Goal: Use online tool/utility: Use online tool/utility

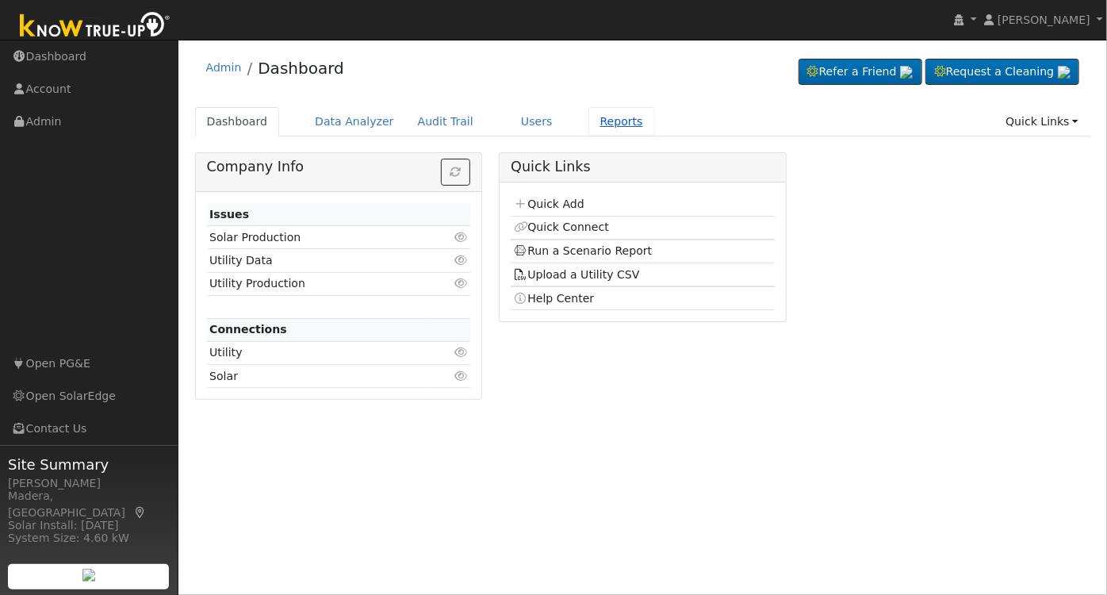
click at [589, 121] on link "Reports" at bounding box center [622, 121] width 67 height 29
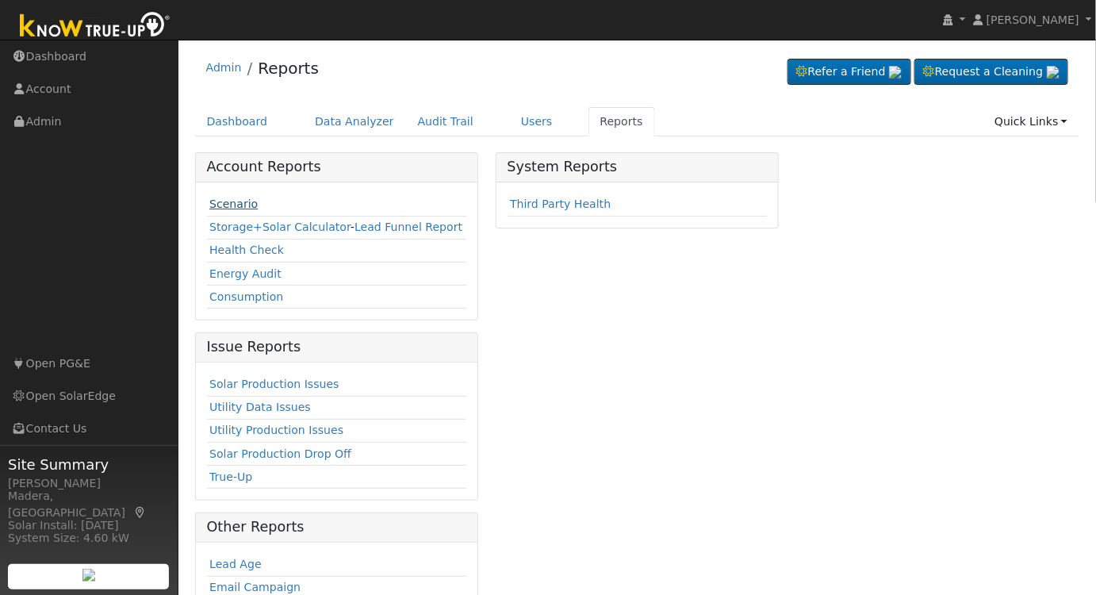
click at [234, 205] on link "Scenario" at bounding box center [233, 204] width 48 height 13
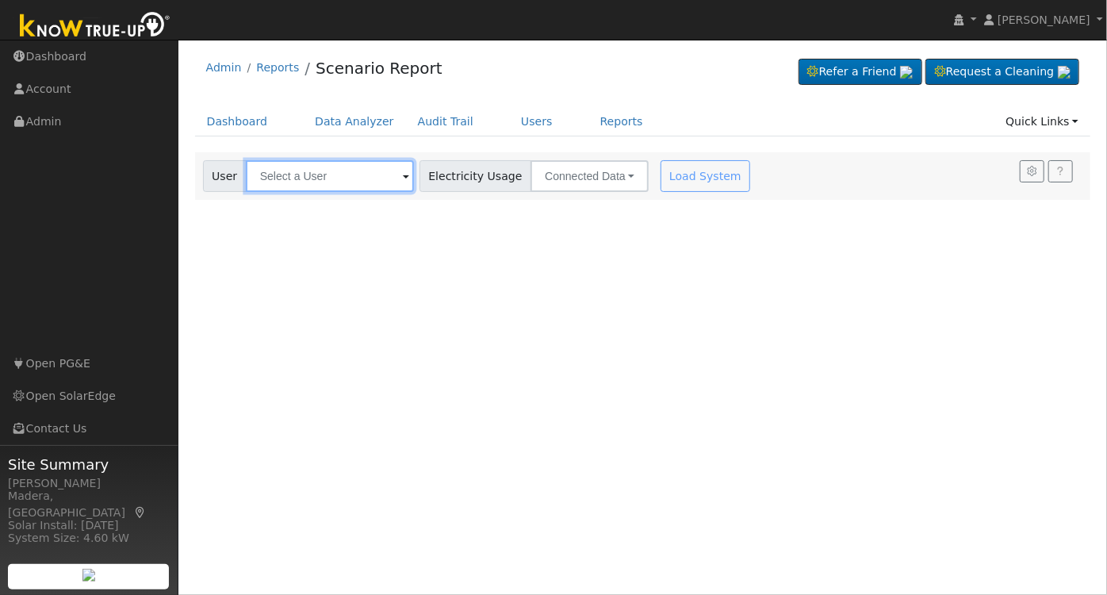
drag, startPoint x: 286, startPoint y: 180, endPoint x: 447, endPoint y: 205, distance: 163.8
click at [286, 180] on input "text" at bounding box center [330, 176] width 168 height 32
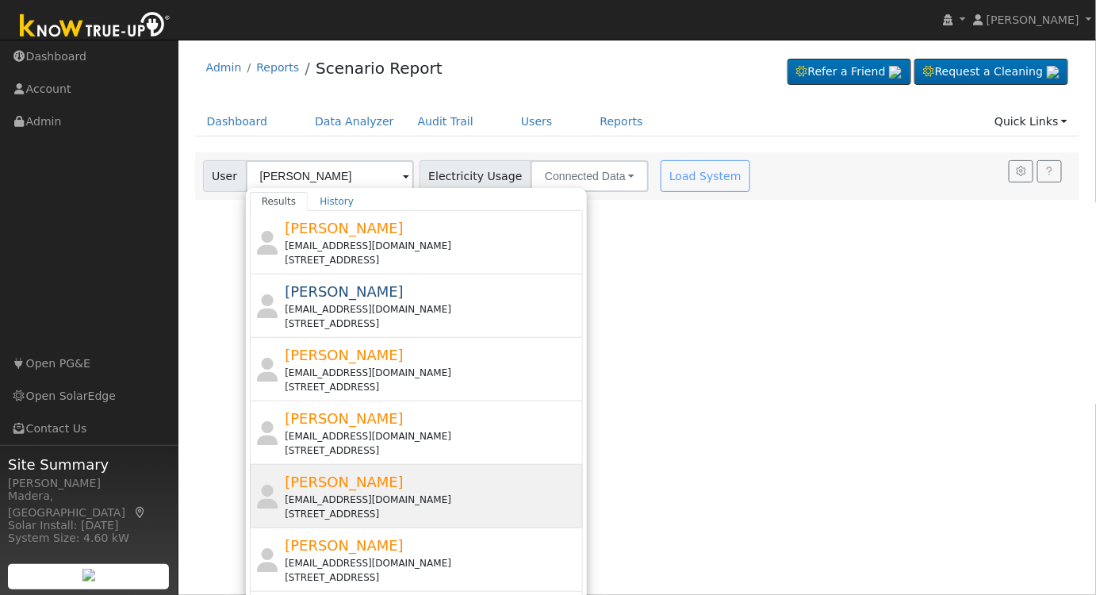
click at [470, 488] on div "[PERSON_NAME] [EMAIL_ADDRESS][DOMAIN_NAME] [STREET_ADDRESS]" at bounding box center [432, 496] width 294 height 50
type input "[PERSON_NAME]"
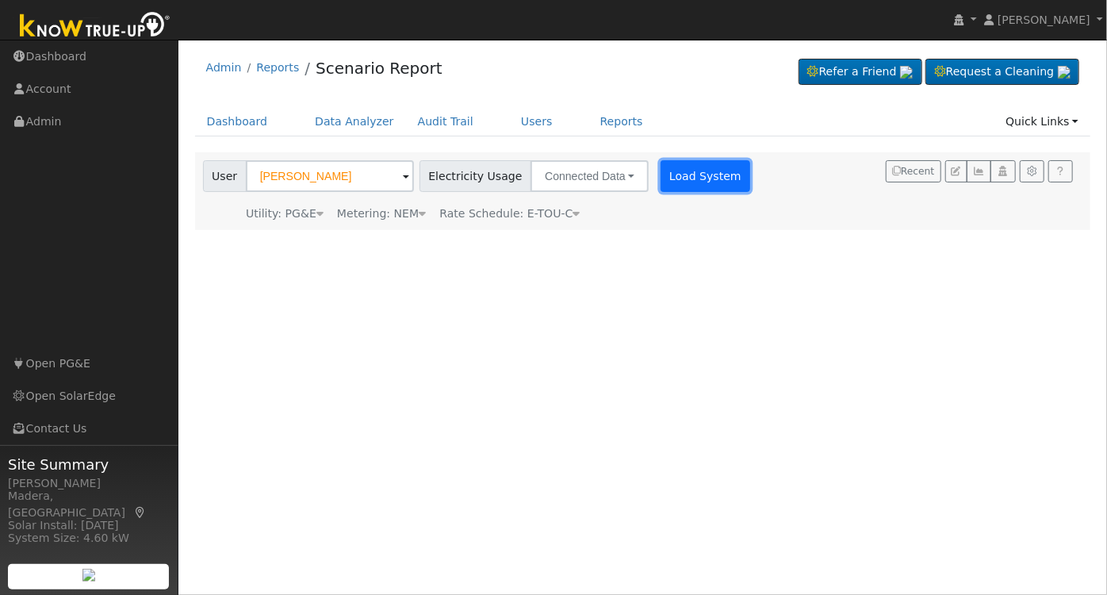
click at [674, 173] on button "Load System" at bounding box center [706, 176] width 90 height 32
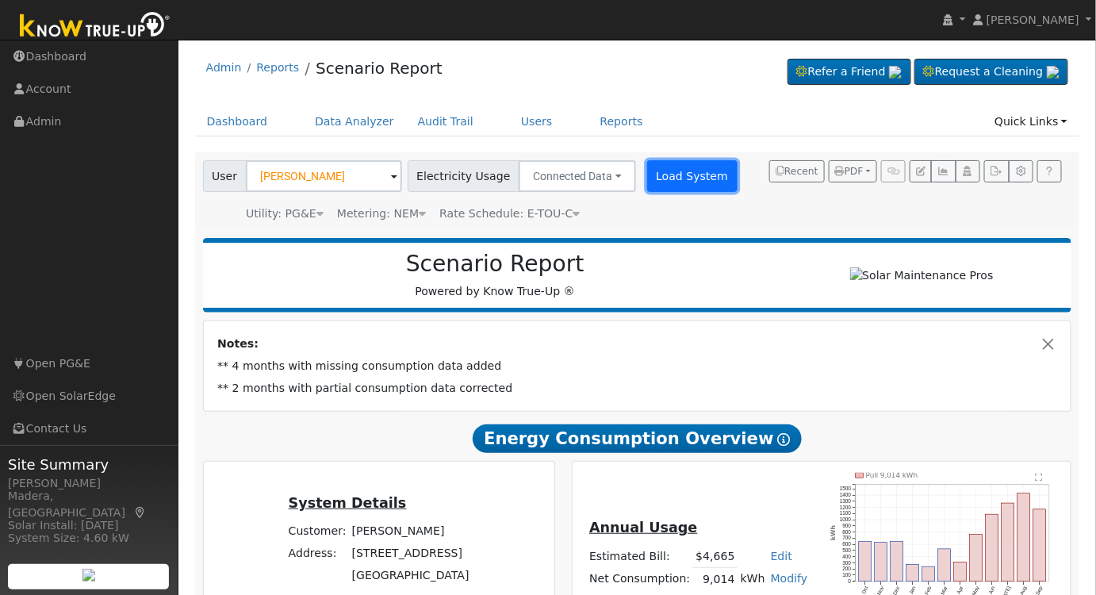
click at [650, 186] on button "Load System" at bounding box center [692, 176] width 90 height 32
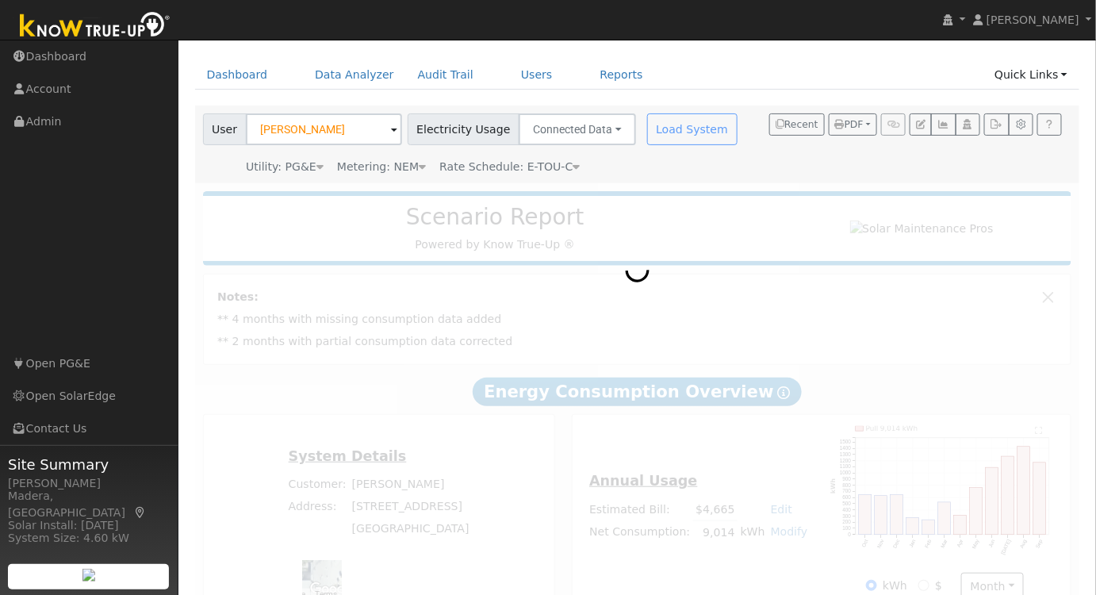
scroll to position [71, 0]
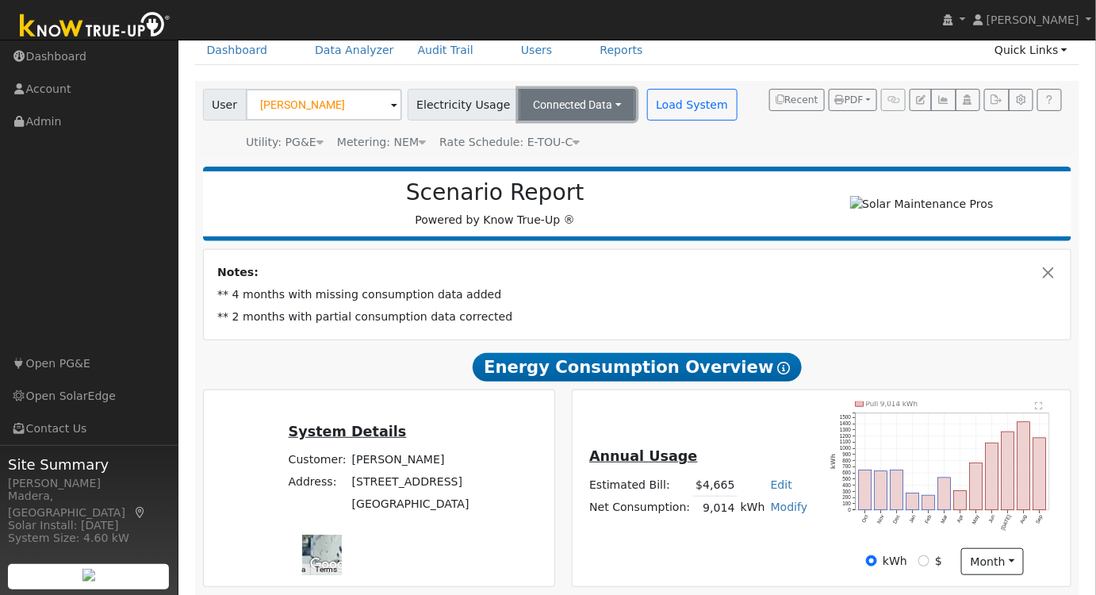
click at [581, 108] on button "Connected Data" at bounding box center [577, 105] width 117 height 32
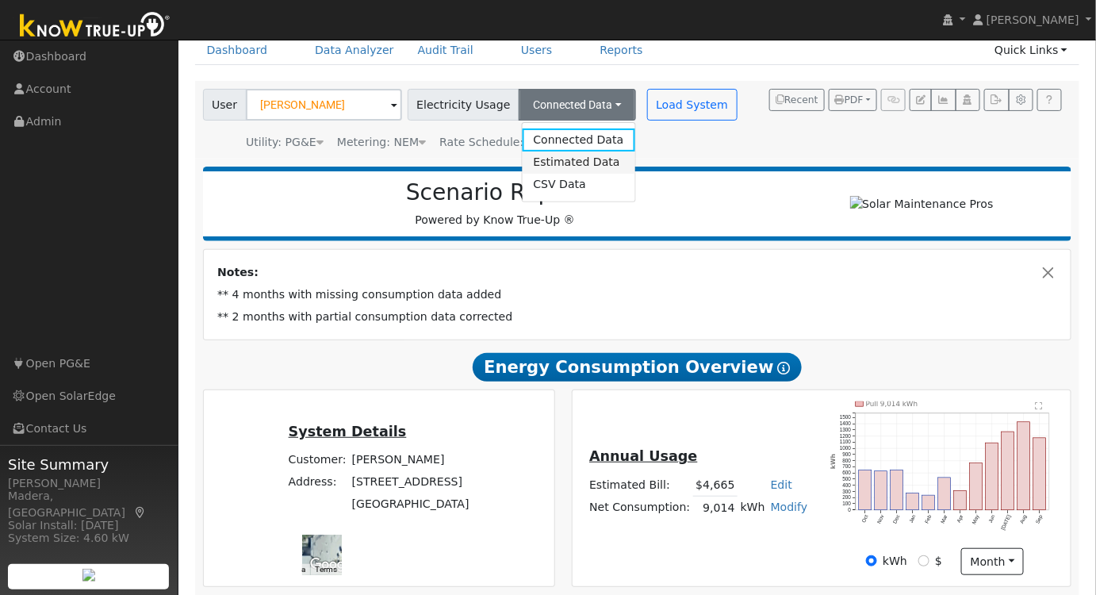
click at [558, 155] on link "Estimated Data" at bounding box center [578, 163] width 113 height 22
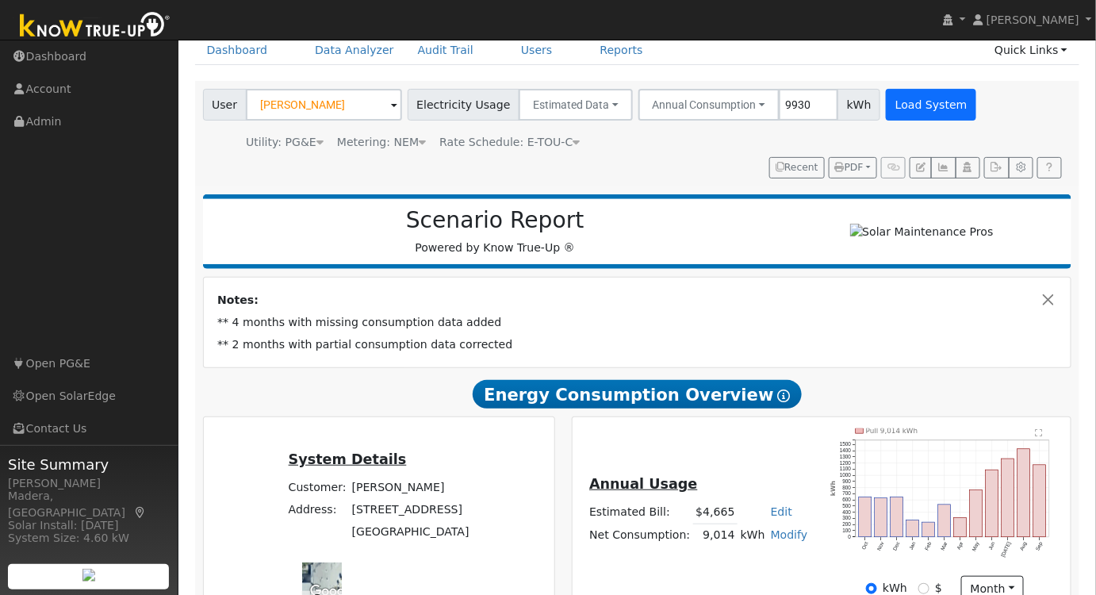
type input "9930"
click at [896, 111] on button "Load System" at bounding box center [931, 105] width 90 height 32
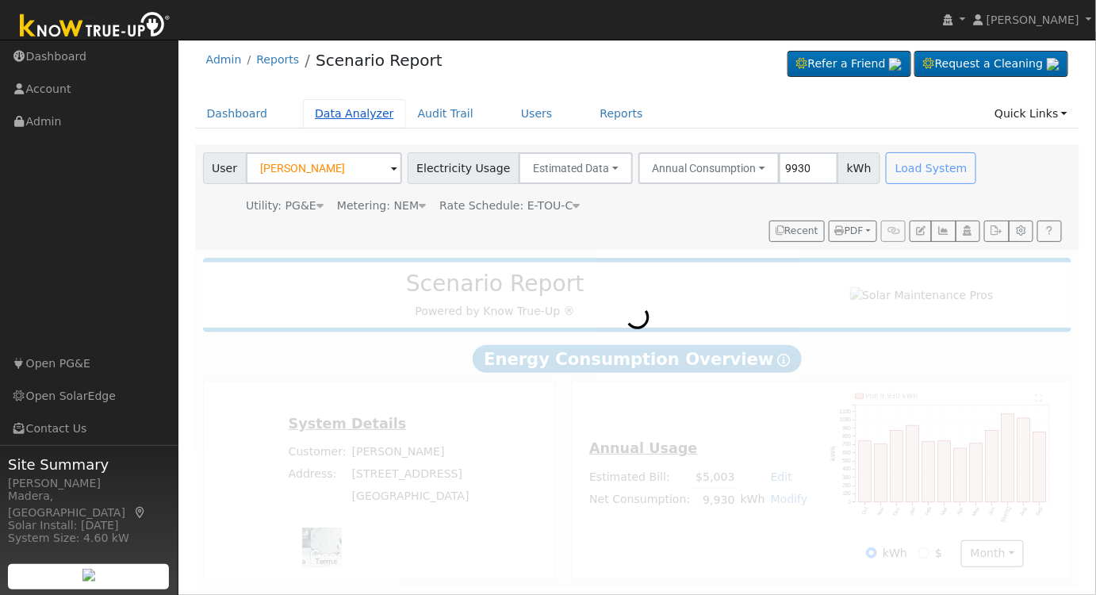
scroll to position [0, 0]
